Goal: Information Seeking & Learning: Learn about a topic

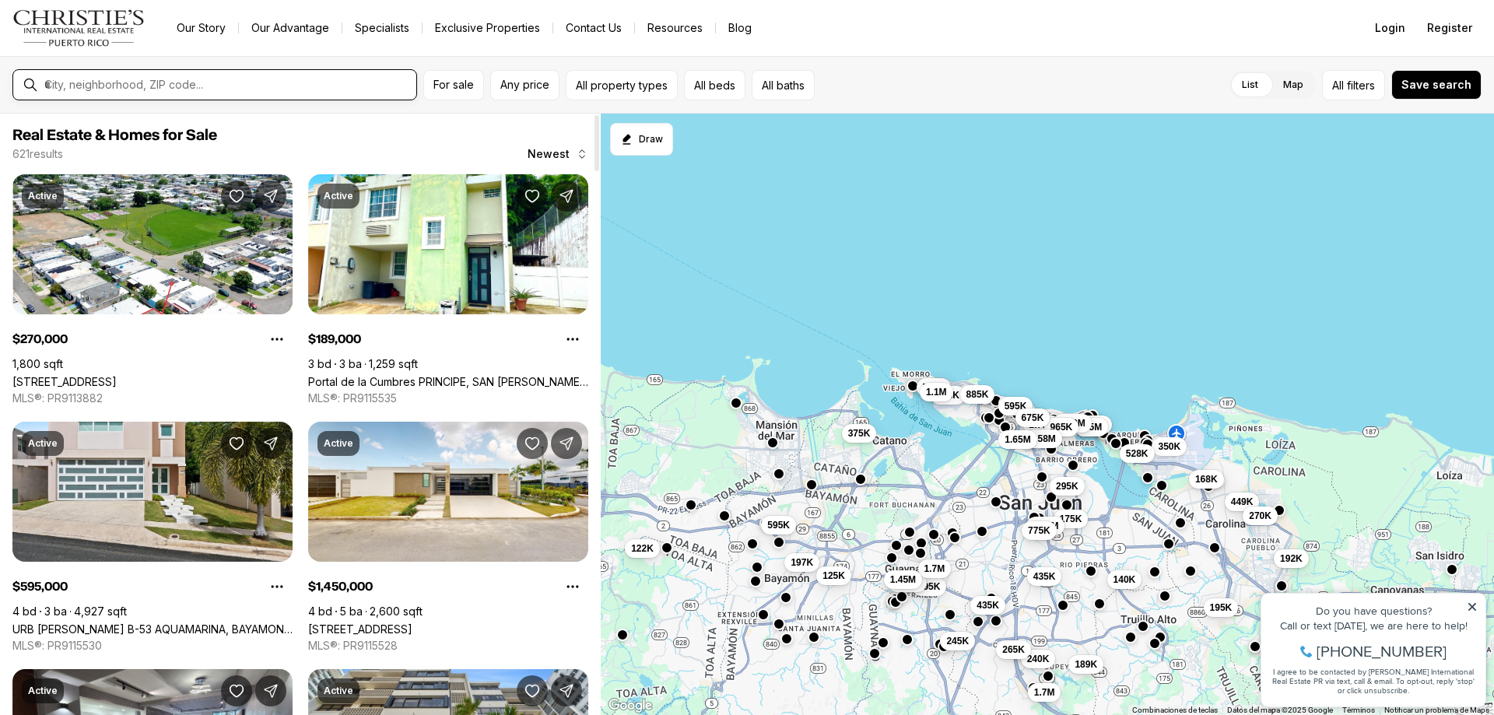
click at [134, 90] on input "text" at bounding box center [227, 85] width 366 height 14
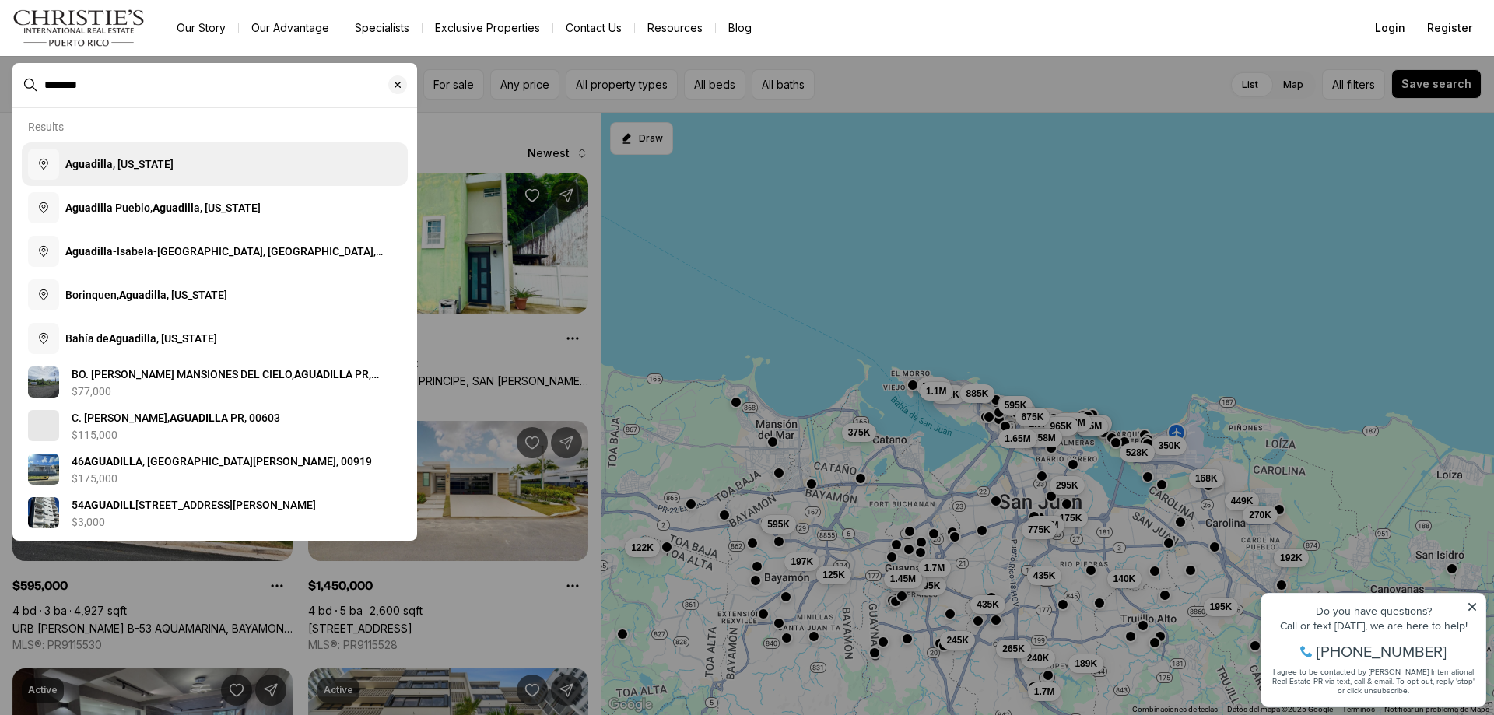
type input "********"
click at [142, 161] on span "Aguadill a, [US_STATE]" at bounding box center [119, 164] width 108 height 12
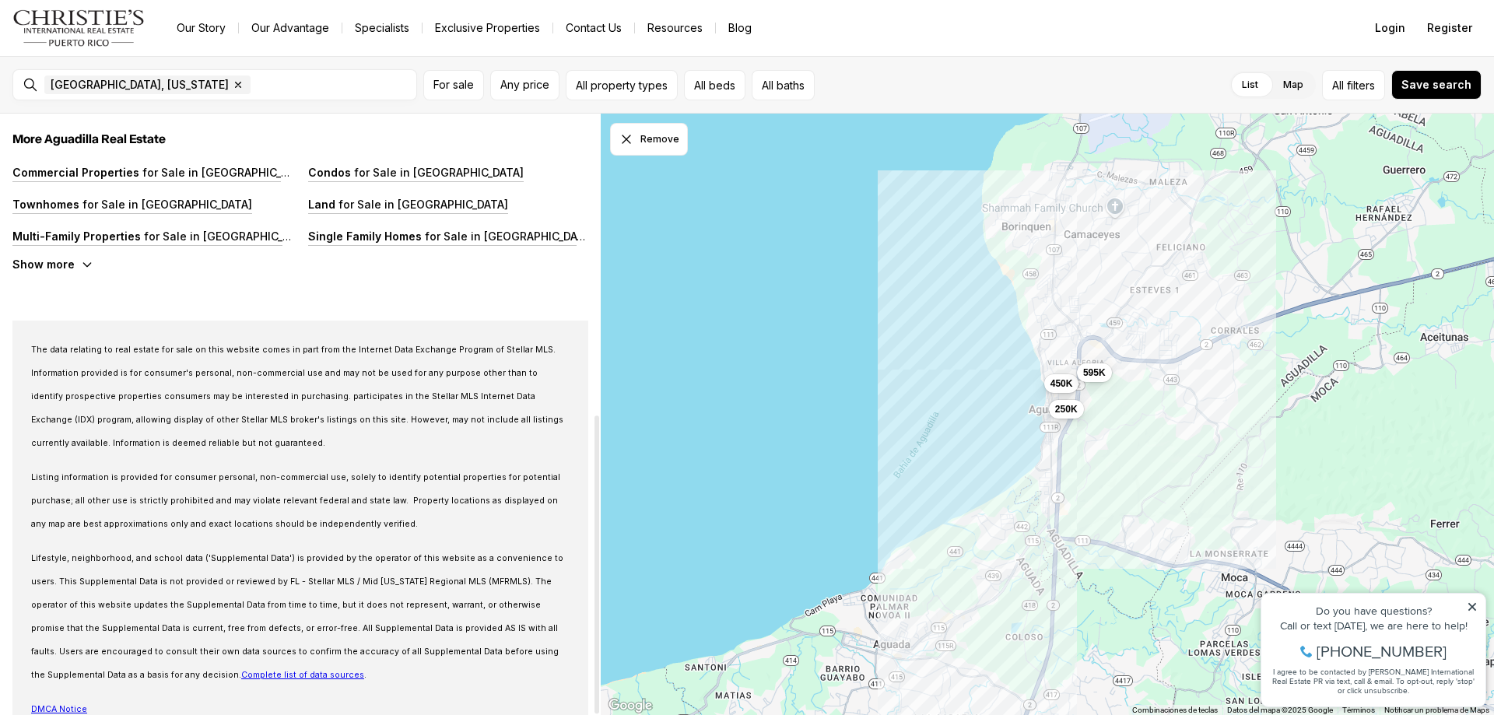
scroll to position [607, 0]
